Goal: Task Accomplishment & Management: Complete application form

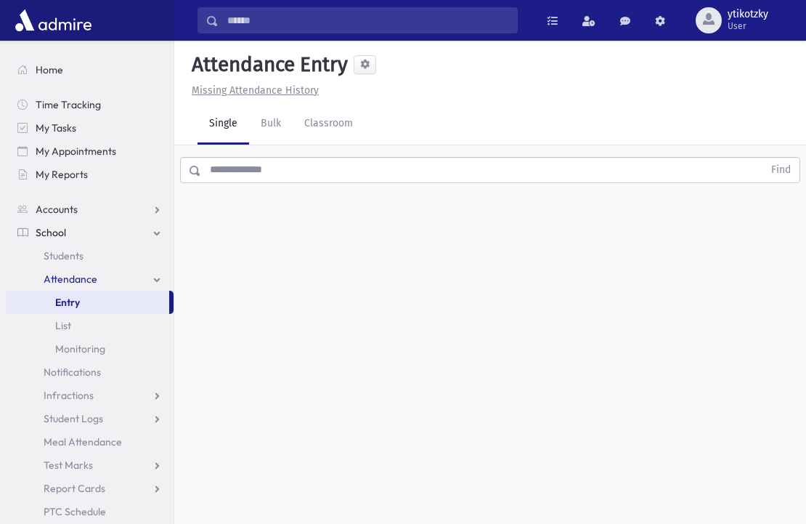
click at [60, 223] on link "School" at bounding box center [90, 232] width 168 height 23
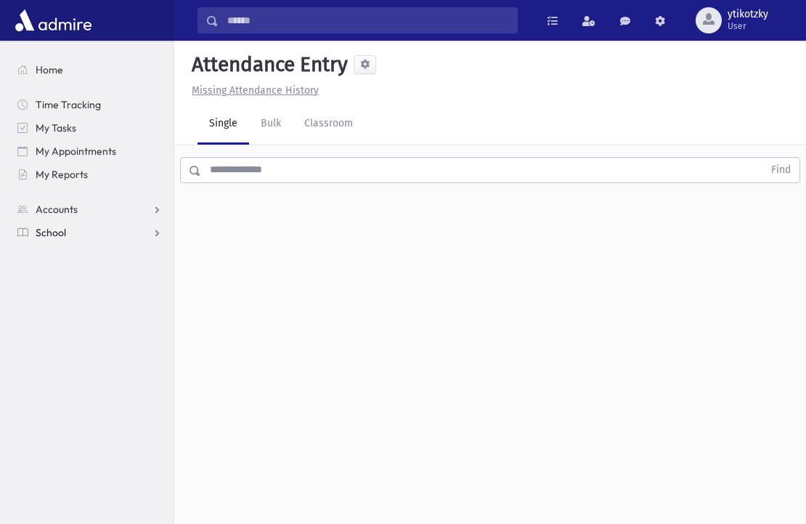
click at [52, 241] on link "School" at bounding box center [90, 232] width 168 height 23
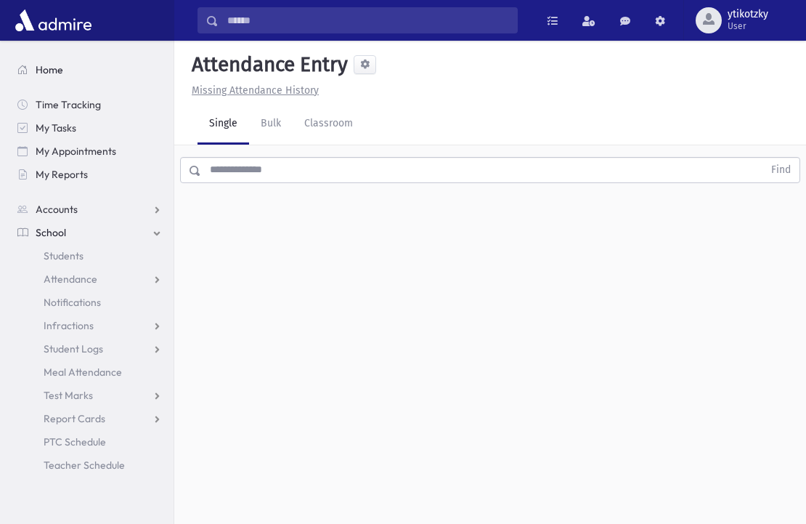
click at [39, 73] on span "Home" at bounding box center [50, 69] width 28 height 13
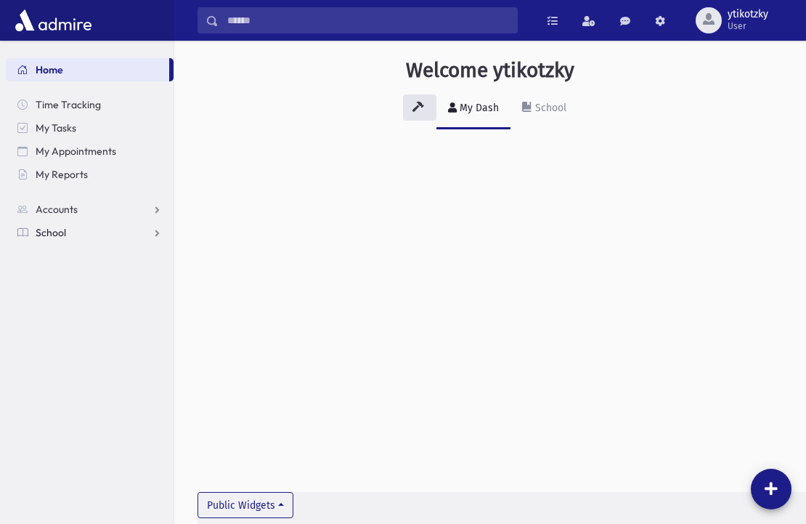
click at [76, 234] on link "School" at bounding box center [90, 232] width 168 height 23
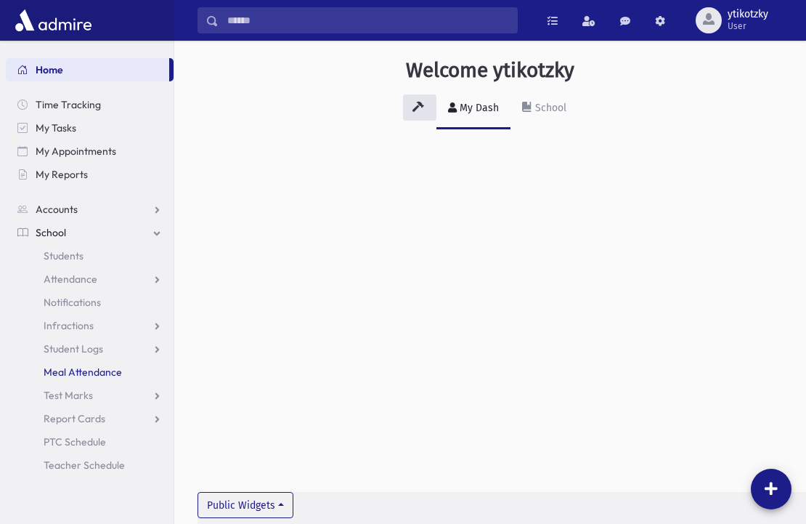
click at [102, 375] on span "Meal Attendance" at bounding box center [83, 371] width 78 height 13
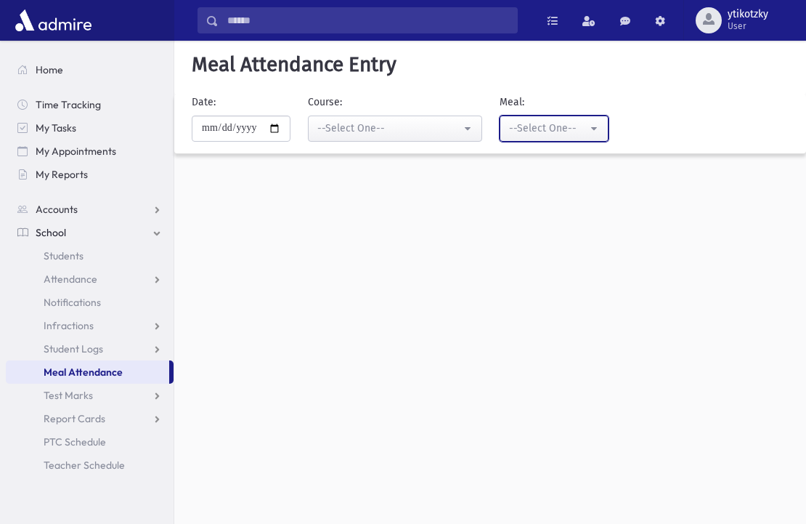
click at [590, 139] on button "--Select One--" at bounding box center [554, 129] width 109 height 26
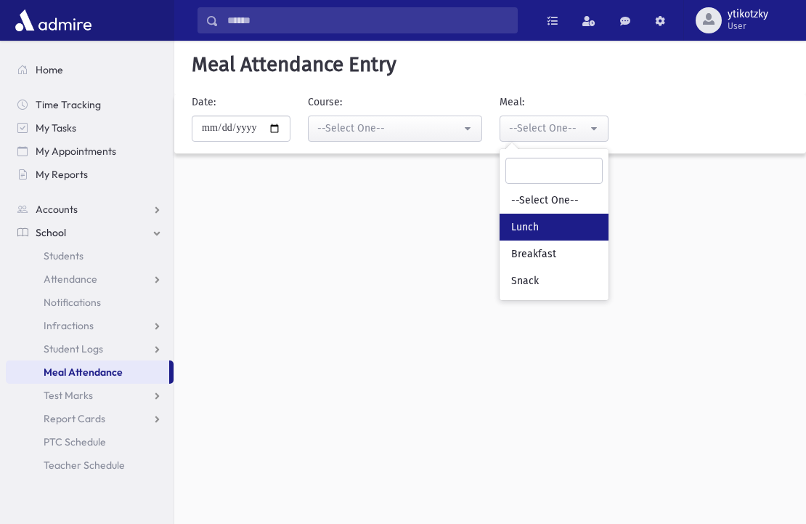
click at [570, 227] on link "Lunch" at bounding box center [554, 227] width 109 height 27
select select "*"
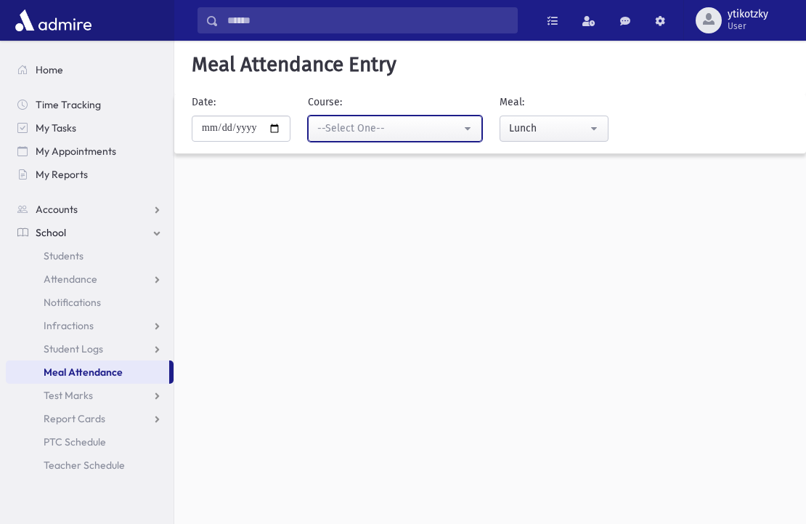
click at [455, 132] on div "--Select One--" at bounding box center [389, 128] width 144 height 15
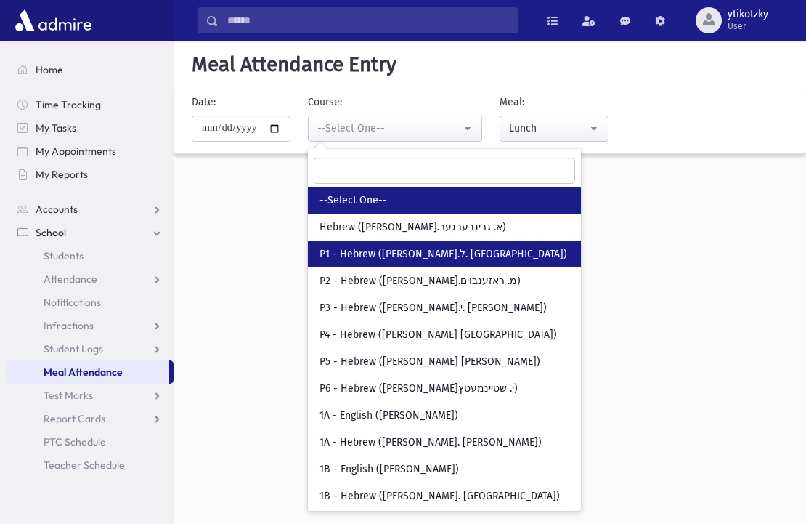
click at [383, 249] on span "P1 - Hebrew (רבי מ.ל. בראג)" at bounding box center [444, 254] width 248 height 15
select select "***"
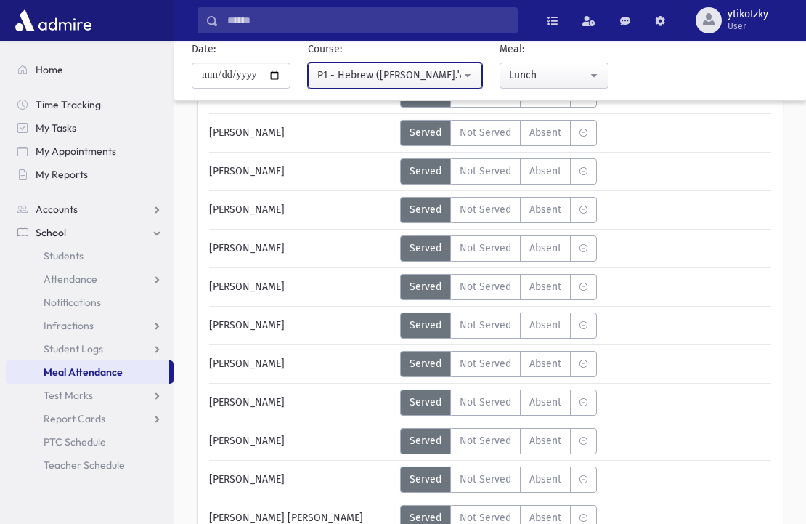
scroll to position [671, 0]
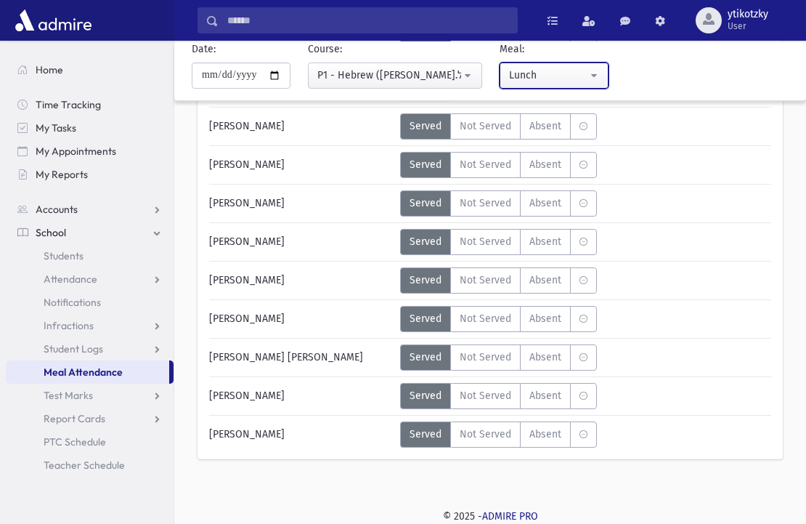
click at [564, 76] on div "Lunch" at bounding box center [548, 75] width 78 height 15
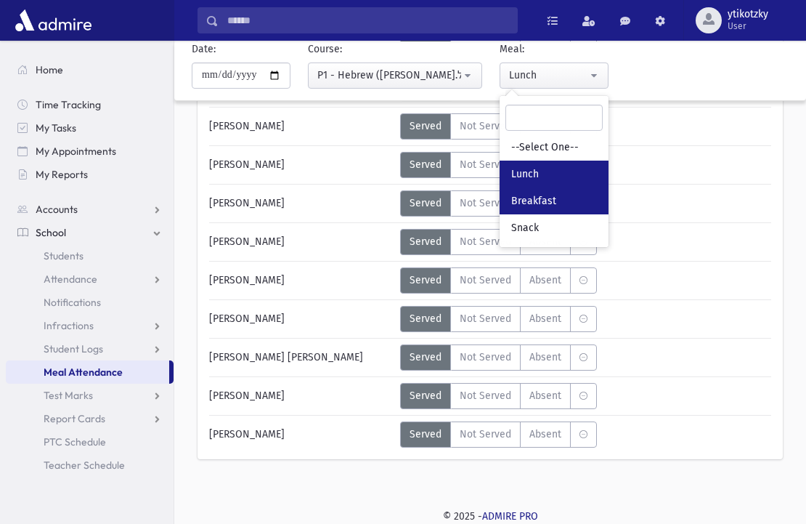
click at [575, 193] on link "Breakfast" at bounding box center [554, 200] width 109 height 27
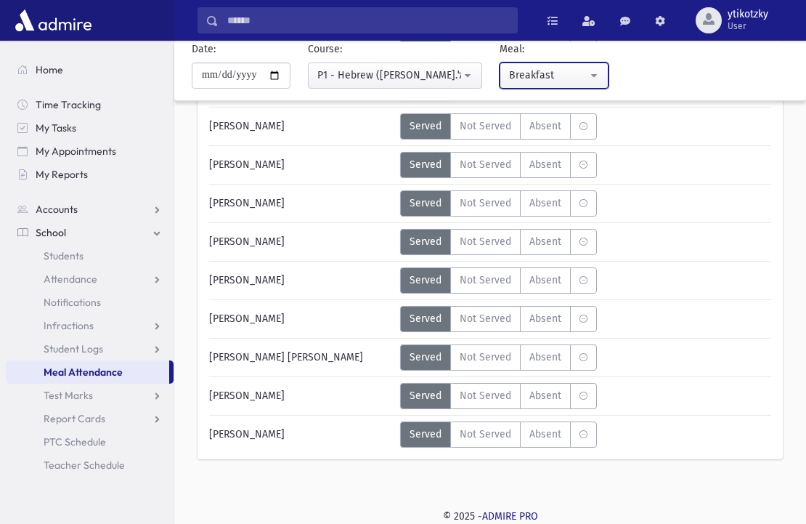
click at [540, 73] on div "Breakfast" at bounding box center [548, 75] width 78 height 15
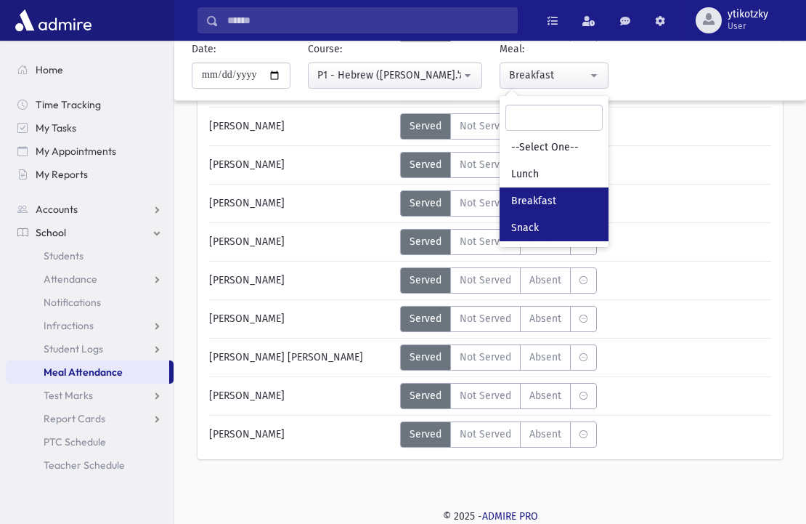
click at [539, 222] on span "Snack" at bounding box center [525, 228] width 28 height 15
select select "*"
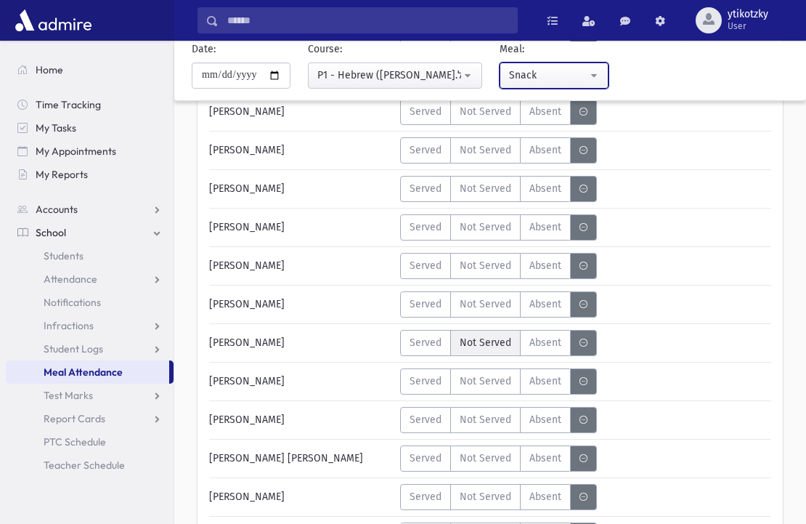
scroll to position [671, 0]
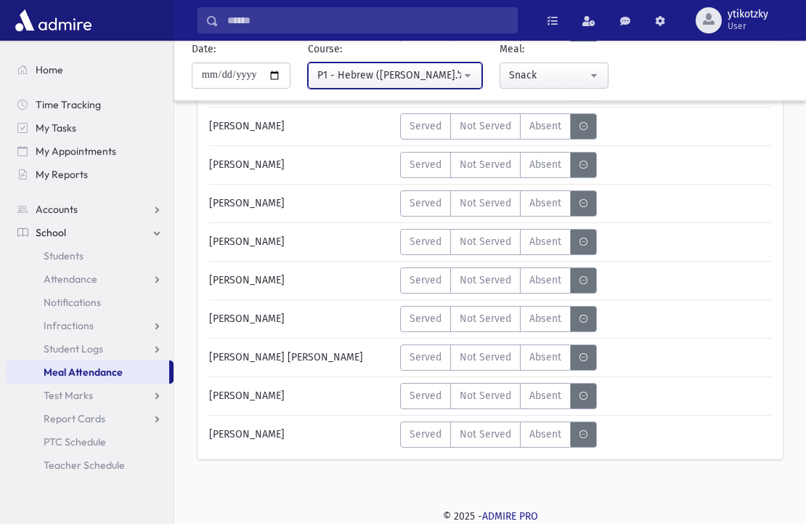
click at [453, 76] on div "P1 - Hebrew (רבי מ.ל. בראג)" at bounding box center [389, 75] width 144 height 15
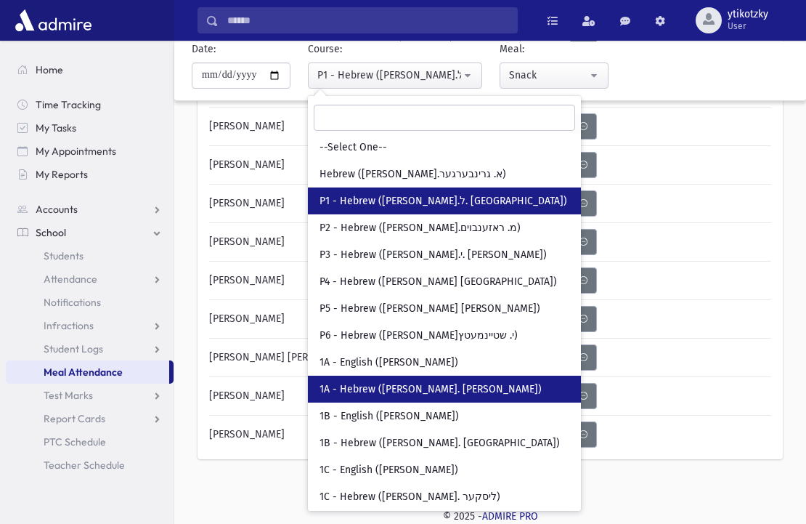
click at [347, 376] on link "1A - Hebrew (רבי צ. כהן)" at bounding box center [444, 389] width 273 height 27
select select "***"
